Goal: Task Accomplishment & Management: Use online tool/utility

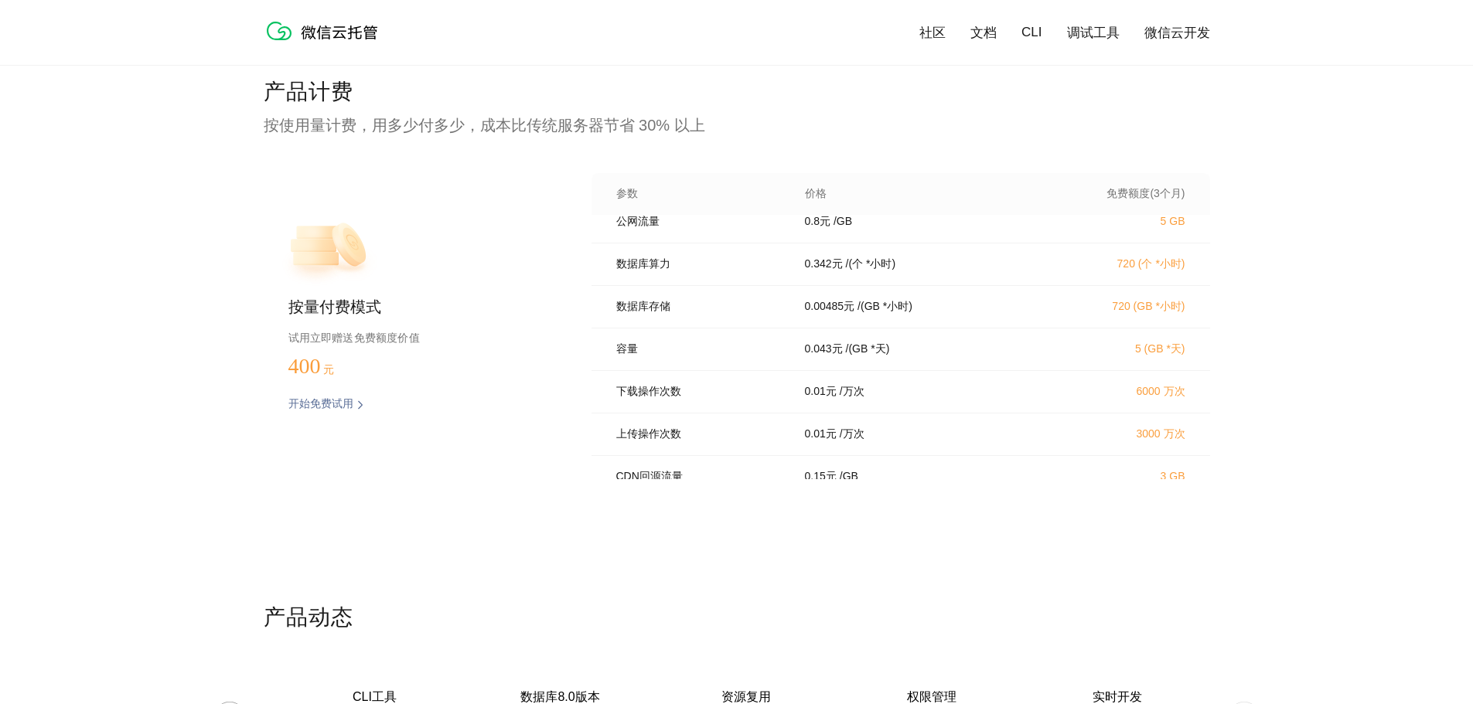
scroll to position [220, 0]
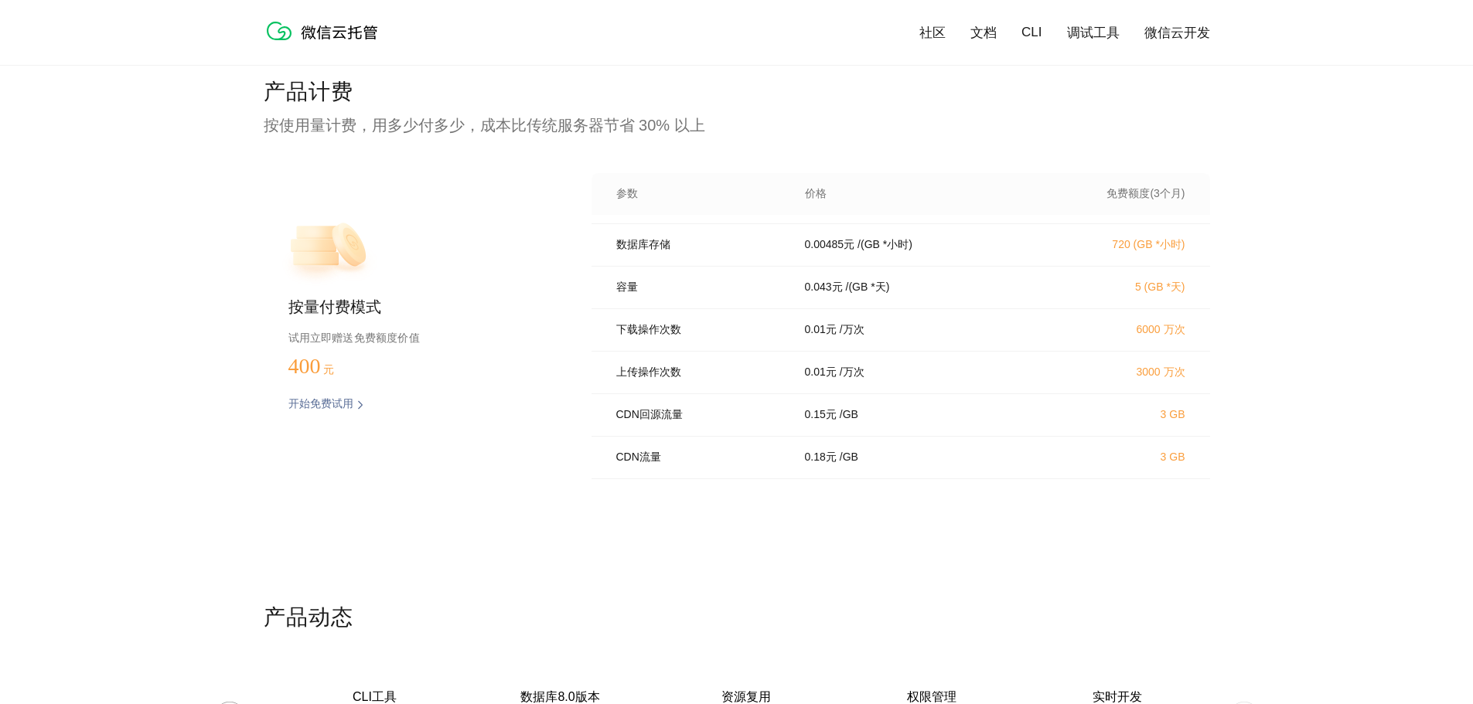
click at [354, 407] on div "开始免费试用" at bounding box center [318, 404] width 108 height 15
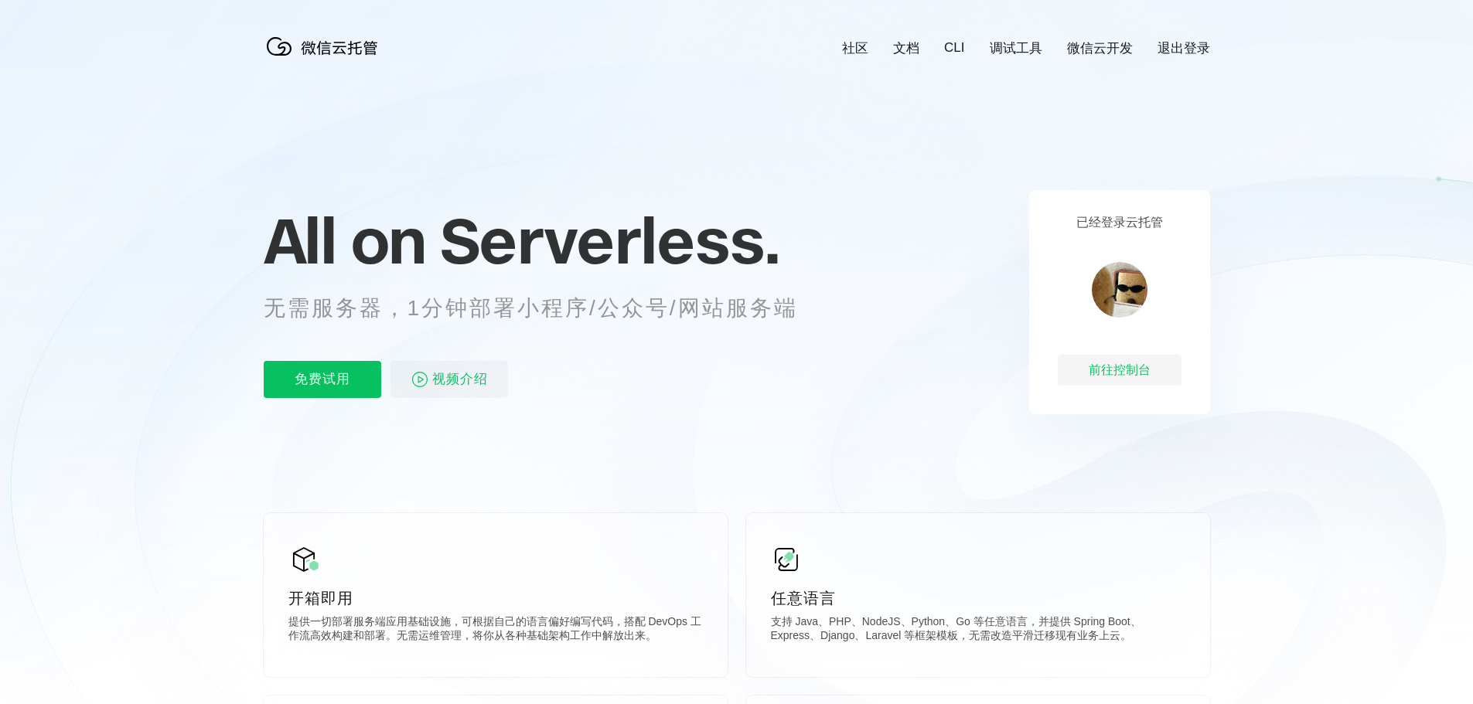
scroll to position [0, 2749]
click at [863, 54] on link "社区" at bounding box center [855, 48] width 26 height 18
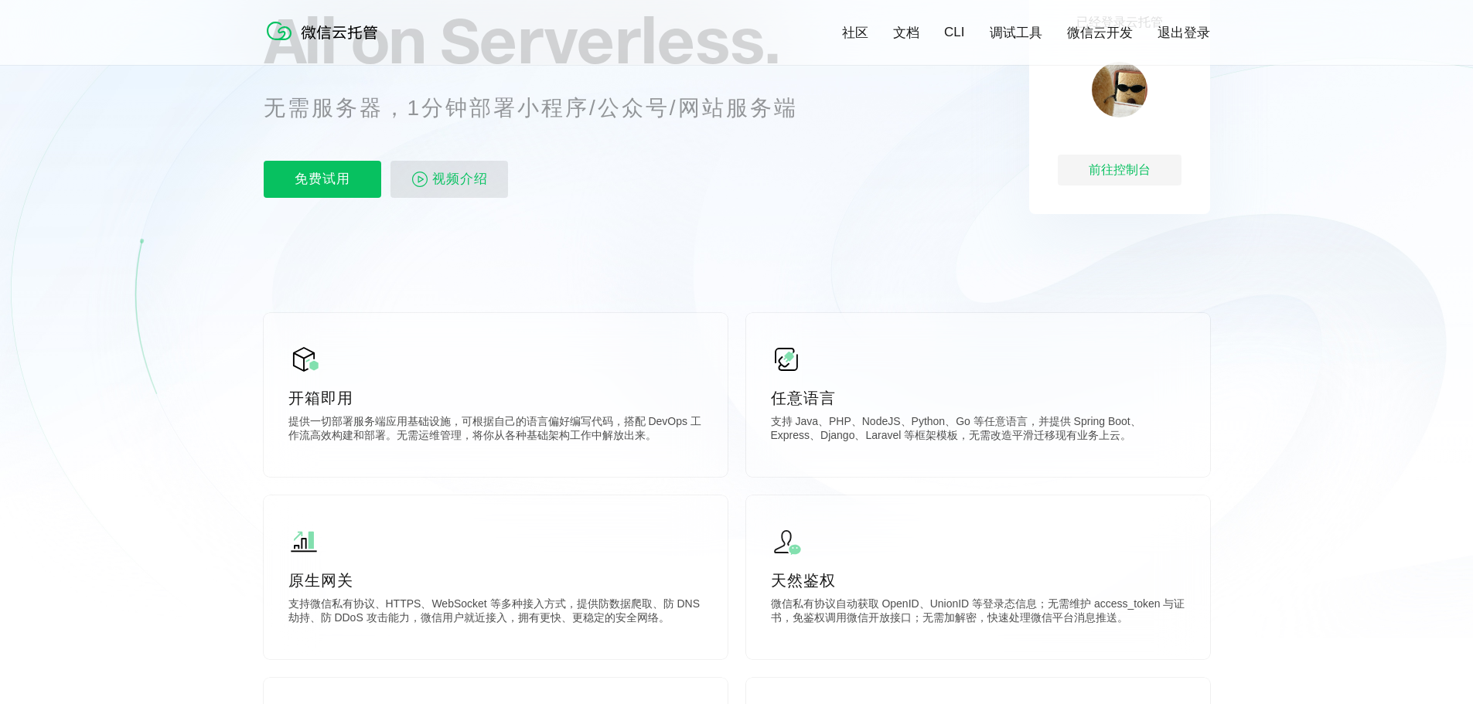
scroll to position [155, 0]
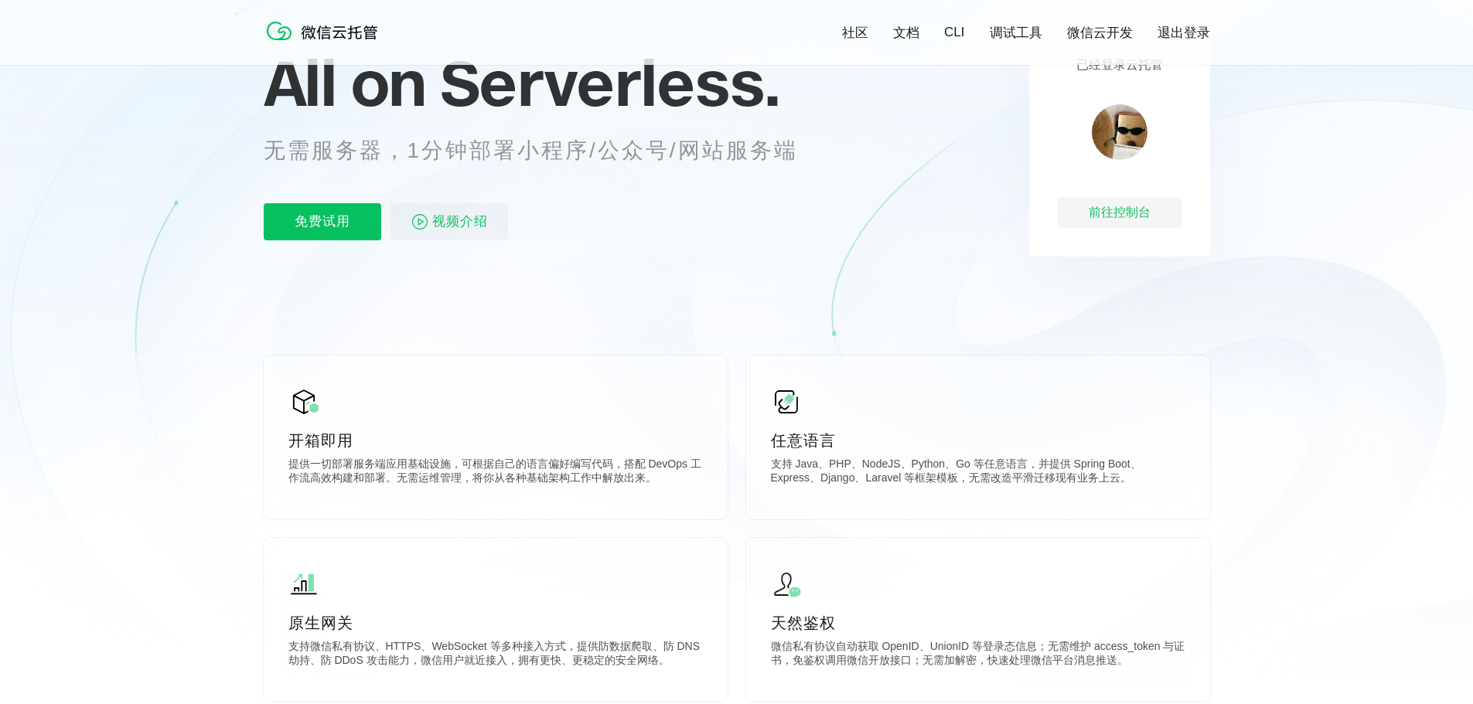
click at [910, 49] on div "社区 文档 CLI 调试工具 微信云开发 退出登录" at bounding box center [737, 32] width 946 height 34
click at [912, 36] on link "文档" at bounding box center [906, 33] width 26 height 18
click at [1129, 193] on div "已经登录云托管 前往控制台" at bounding box center [1119, 144] width 181 height 224
click at [1123, 210] on div "前往控制台" at bounding box center [1120, 212] width 124 height 31
